Goal: Navigation & Orientation: Find specific page/section

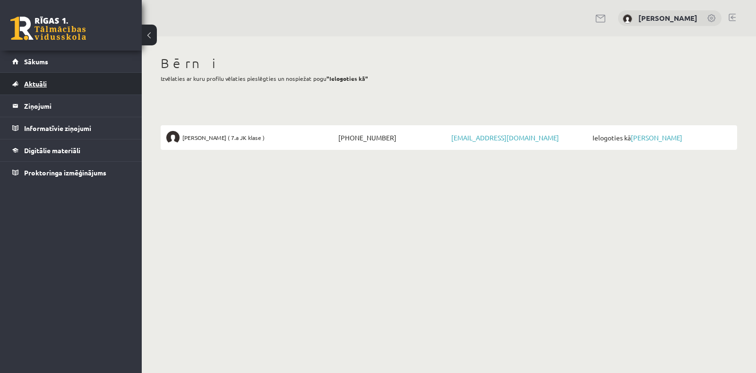
click at [45, 88] on link "Aktuāli" at bounding box center [71, 84] width 118 height 22
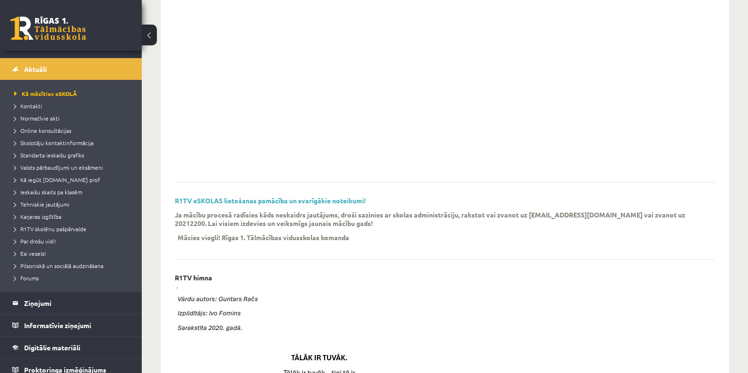
scroll to position [22, 0]
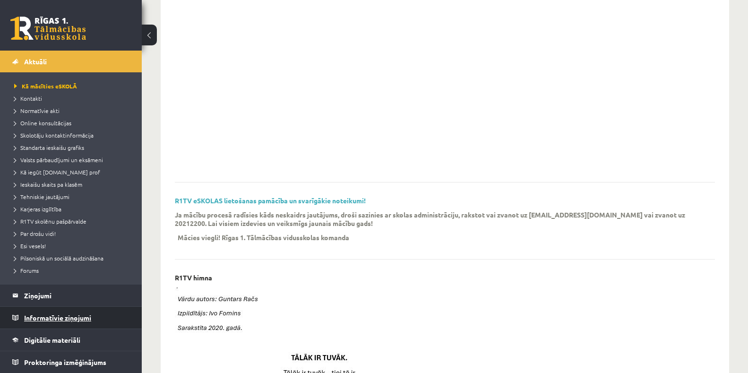
click at [87, 316] on legend "Informatīvie ziņojumi 0" at bounding box center [77, 318] width 106 height 22
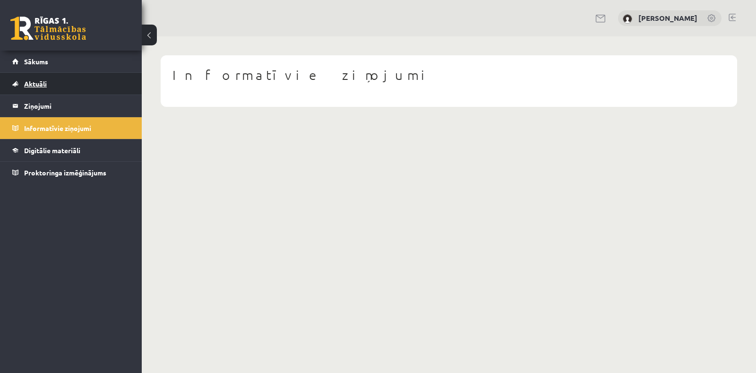
click at [39, 86] on span "Aktuāli" at bounding box center [35, 83] width 23 height 9
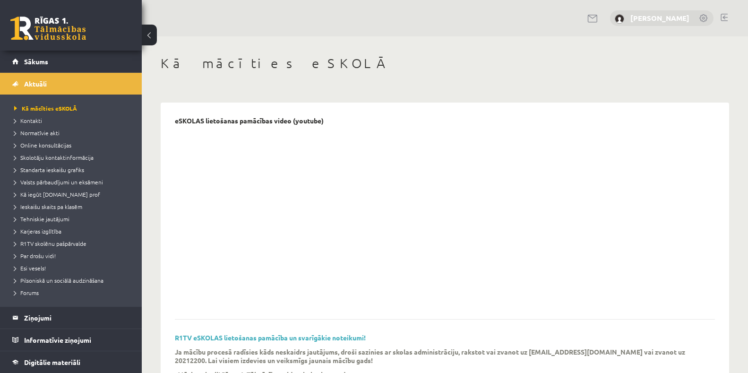
click at [679, 17] on link "Romāns Kozlinskis" at bounding box center [659, 17] width 59 height 9
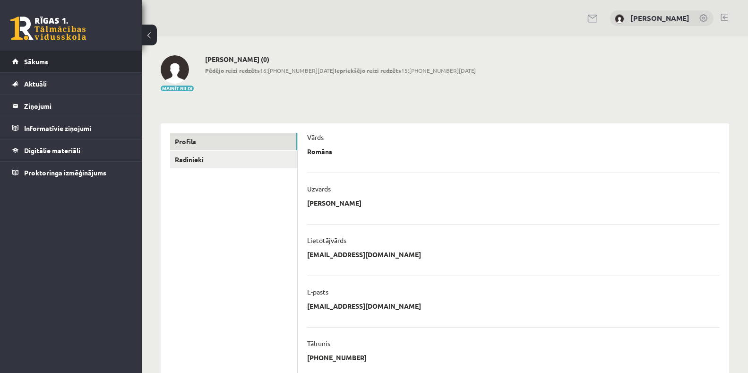
click at [42, 62] on span "Sākums" at bounding box center [36, 61] width 24 height 9
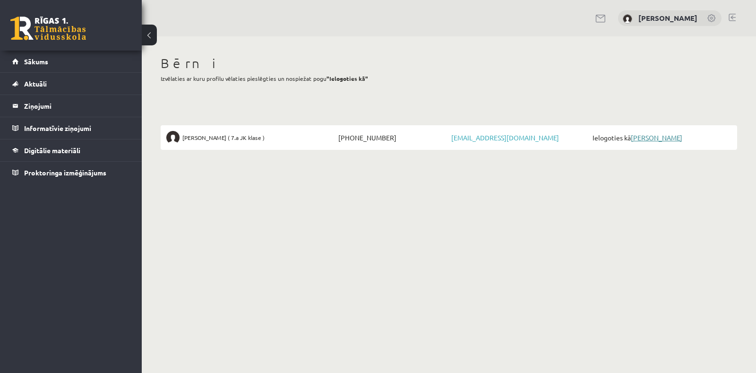
click at [651, 136] on link "[PERSON_NAME]" at bounding box center [656, 137] width 51 height 9
